Goal: Task Accomplishment & Management: Manage account settings

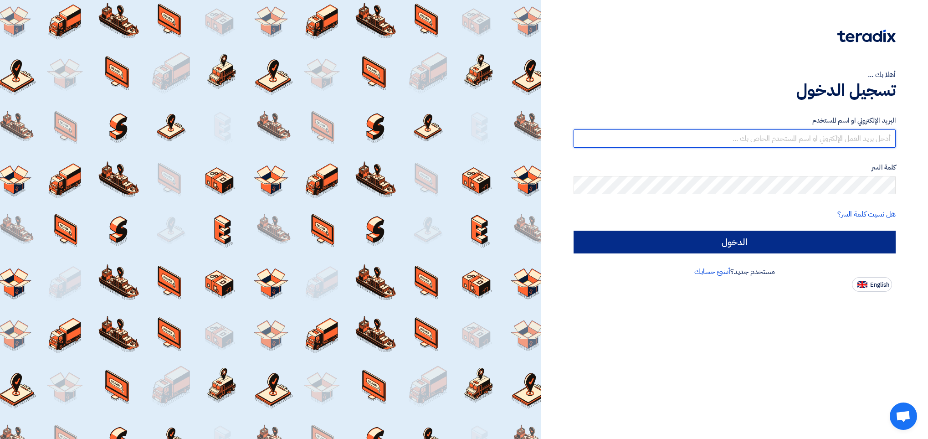
type input "[EMAIL_ADDRESS][DOMAIN_NAME]"
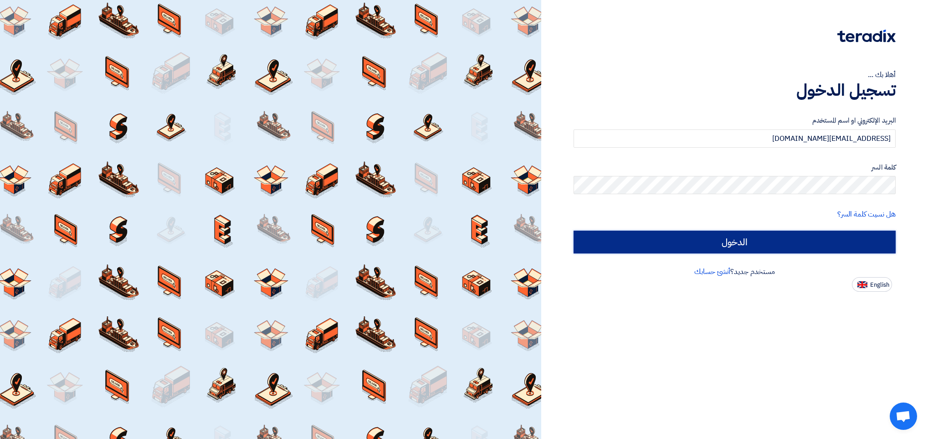
drag, startPoint x: 728, startPoint y: 235, endPoint x: 736, endPoint y: 207, distance: 29.8
click at [544, 235] on input "الدخول" at bounding box center [734, 241] width 322 height 23
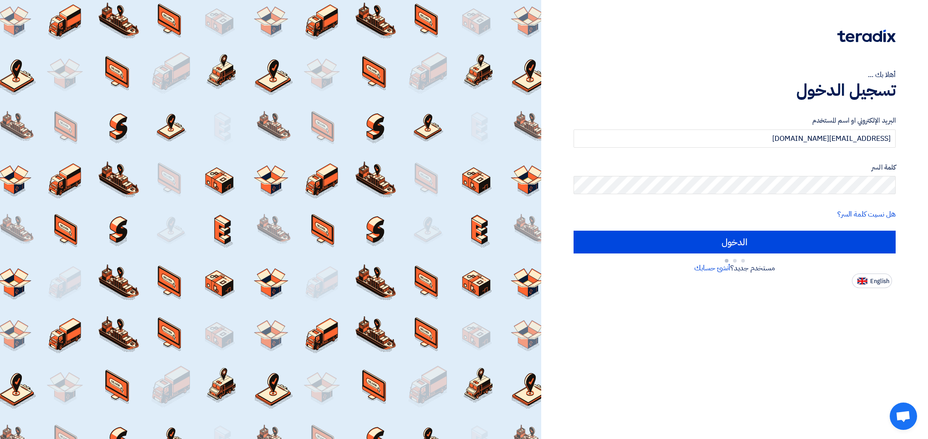
type input "Sign in"
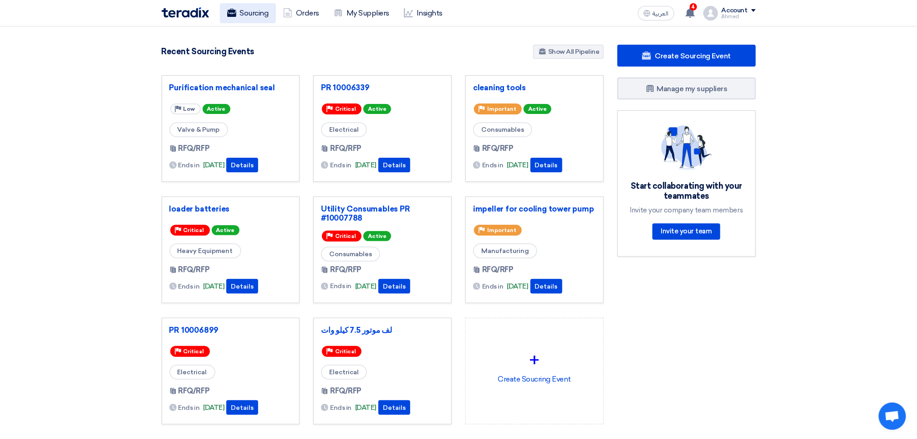
click at [249, 20] on link "Sourcing" at bounding box center [248, 13] width 56 height 20
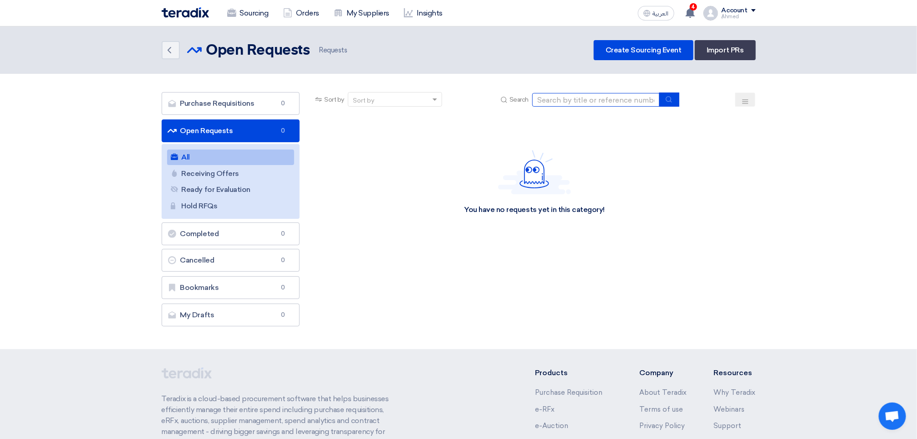
click at [544, 94] on input at bounding box center [596, 100] width 128 height 14
paste input "10007740"
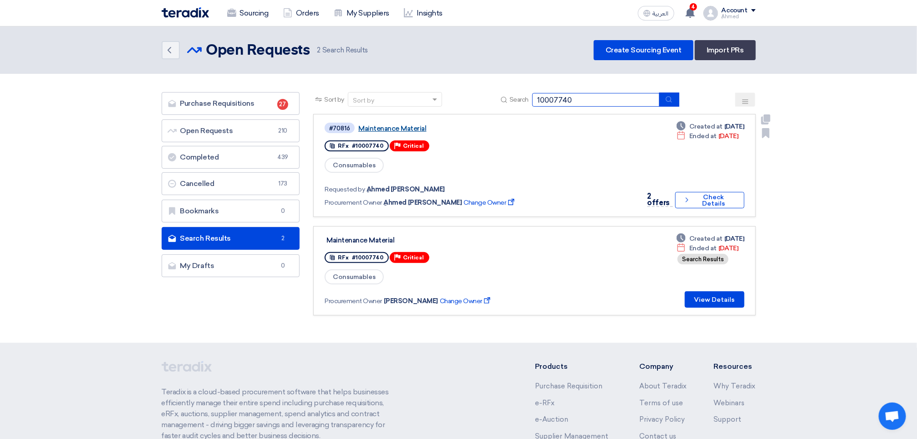
type input "10007740"
click at [400, 130] on link "Maintenance Material" at bounding box center [472, 128] width 228 height 8
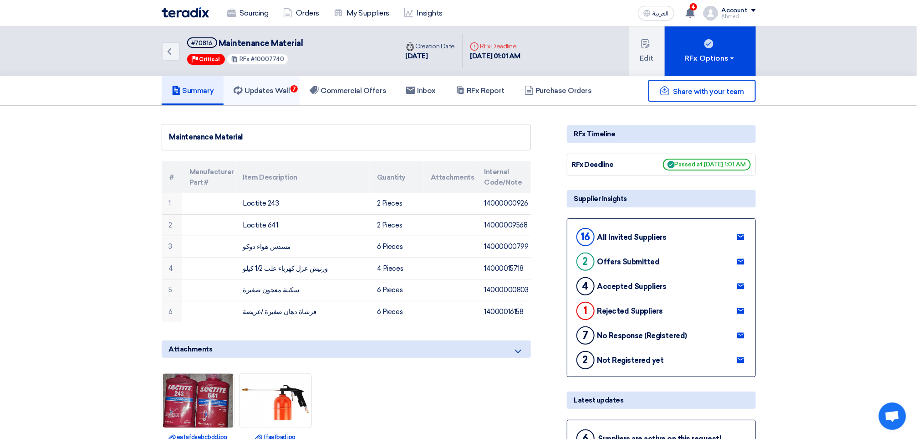
click at [286, 87] on h5 "Updates Wall 7" at bounding box center [262, 90] width 56 height 9
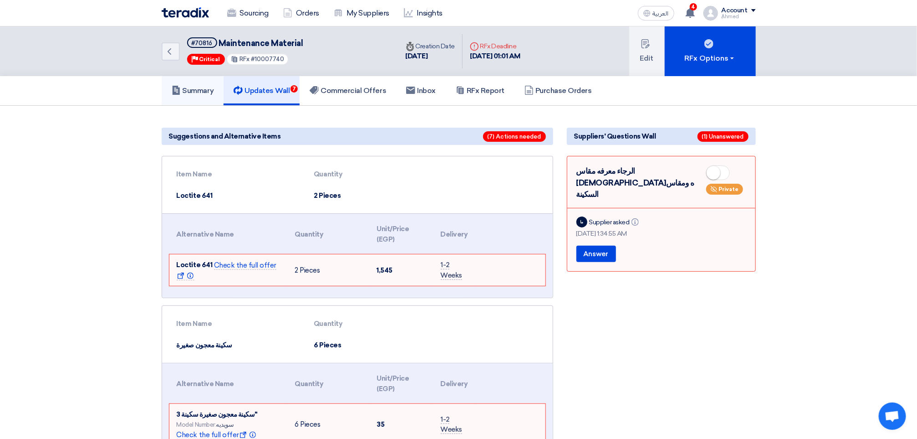
click at [199, 92] on h5 "Summary" at bounding box center [193, 90] width 42 height 9
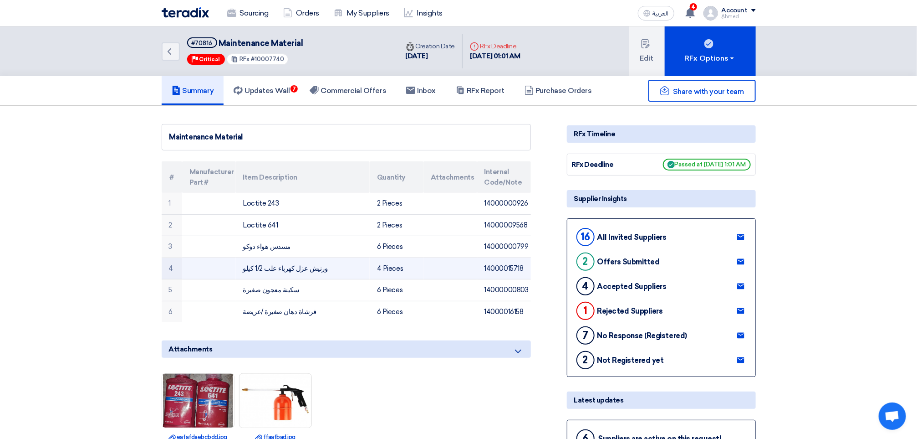
drag, startPoint x: 378, startPoint y: 271, endPoint x: 406, endPoint y: 272, distance: 28.3
click at [406, 272] on td "4 Pieces" at bounding box center [397, 268] width 54 height 22
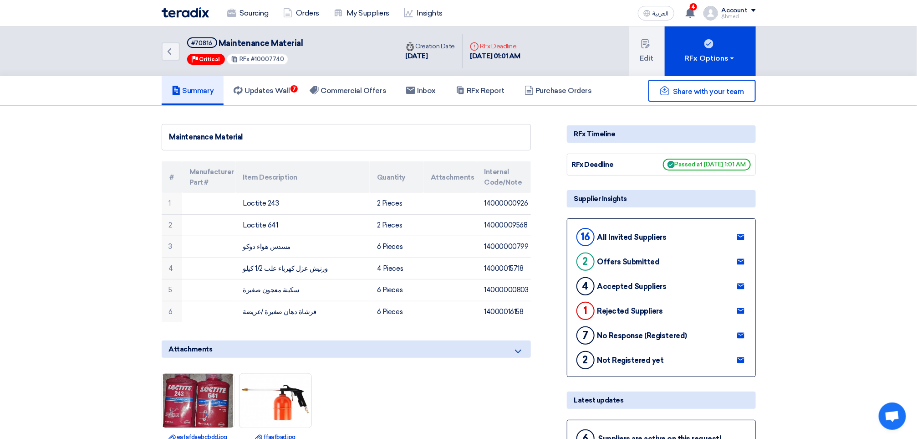
drag, startPoint x: 406, startPoint y: 272, endPoint x: 436, endPoint y: 369, distance: 101.1
click at [436, 369] on div "Attachments Download file eafafdaebcbdd.jpg Download file [GEOGRAPHIC_DATA].jpg" at bounding box center [346, 393] width 369 height 106
click at [289, 93] on h5 "Updates Wall 7" at bounding box center [262, 90] width 56 height 9
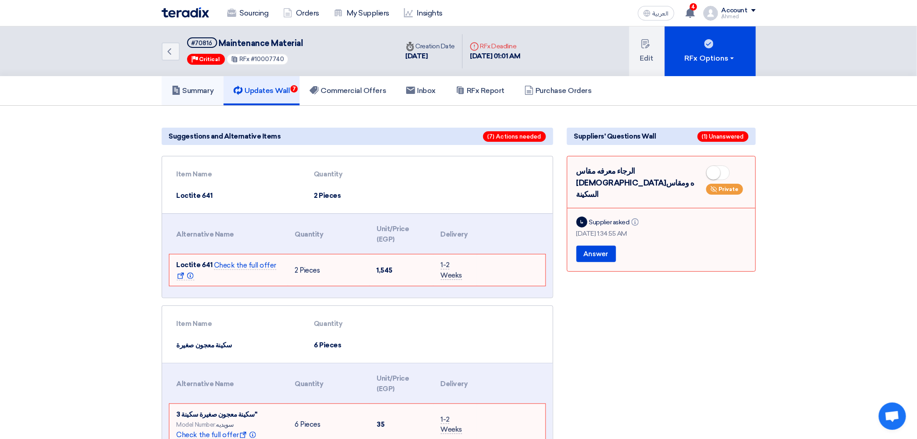
click at [216, 91] on link "Summary" at bounding box center [193, 90] width 62 height 29
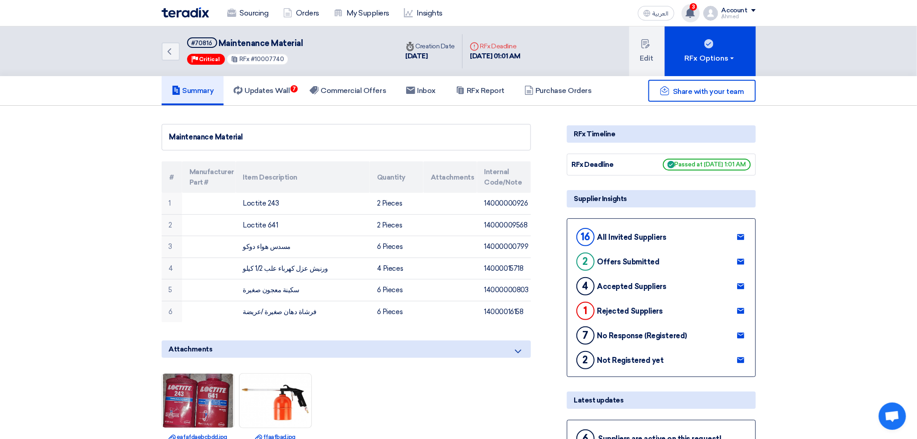
click at [544, 11] on icon at bounding box center [690, 13] width 10 height 10
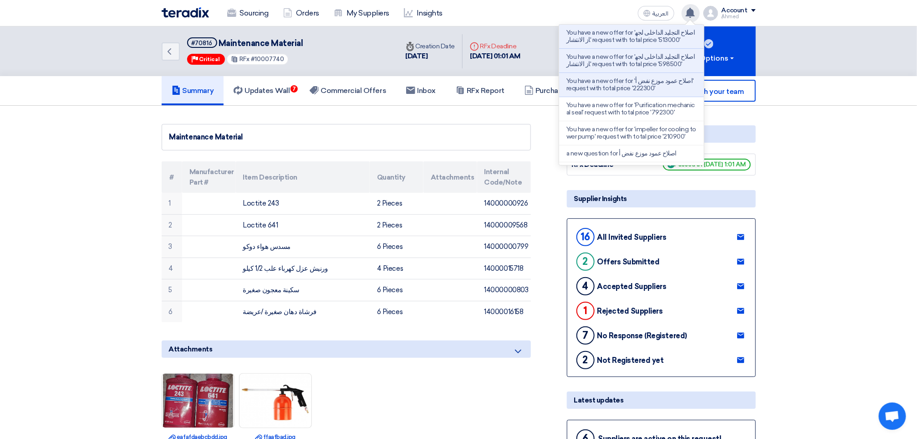
click at [544, 32] on p "You have a new offer for 'اصلاح التجليد الداخلى لجهاز الانتشار' request with to…" at bounding box center [632, 36] width 130 height 15
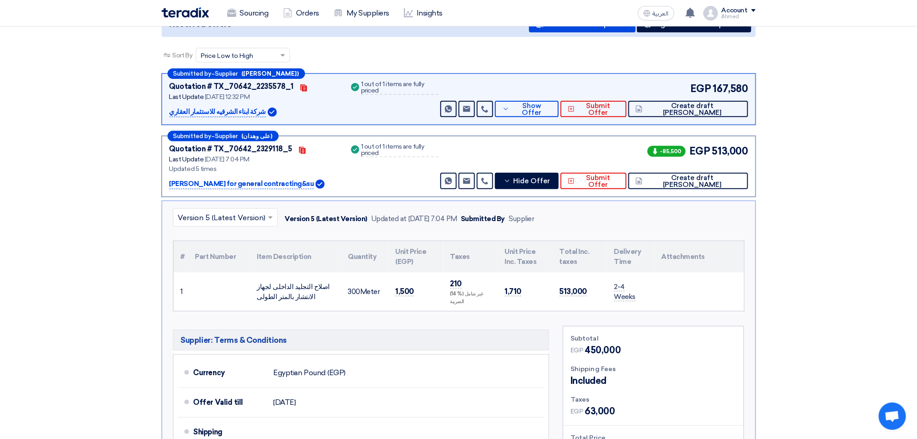
scroll to position [114, 0]
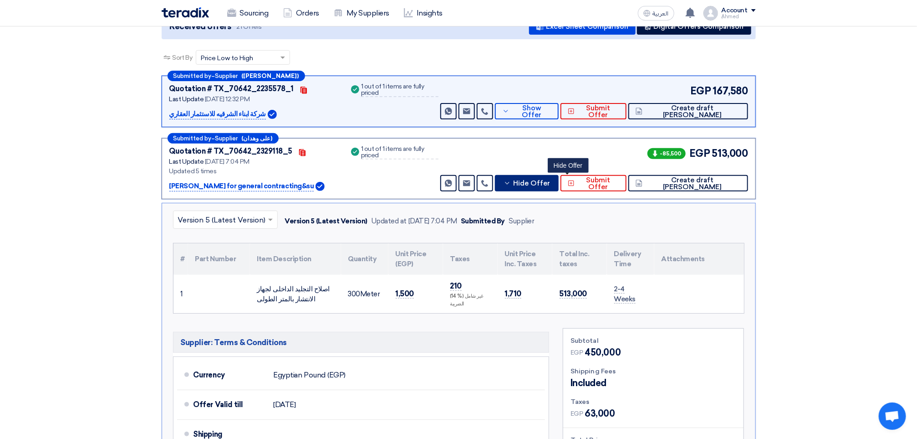
click at [544, 178] on button "Hide Offer" at bounding box center [527, 183] width 64 height 16
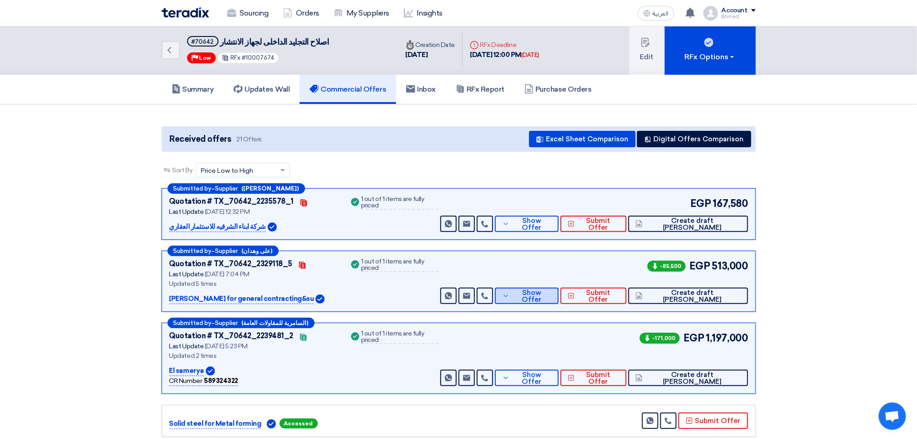
scroll to position [0, 0]
